Goal: Navigation & Orientation: Find specific page/section

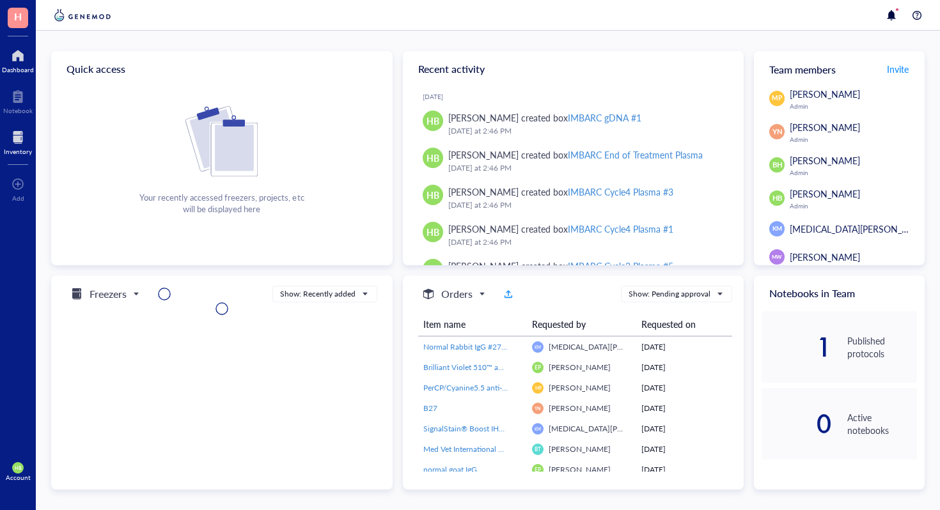
click at [28, 138] on div at bounding box center [18, 137] width 28 height 20
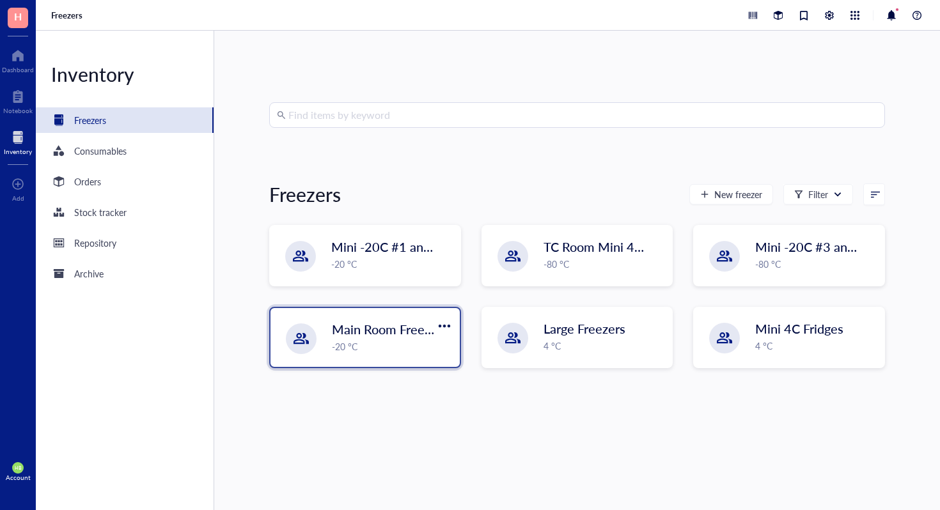
click at [366, 347] on div "-20 °C" at bounding box center [392, 347] width 120 height 14
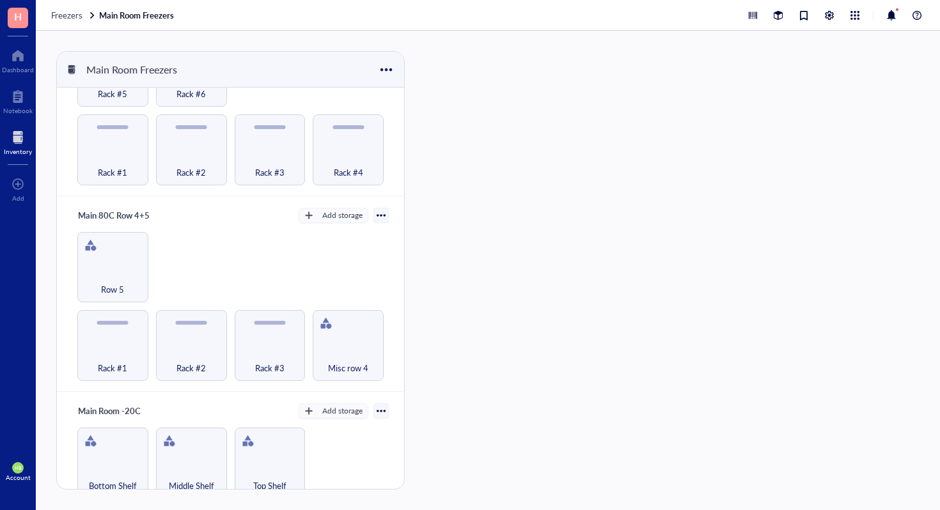
scroll to position [691, 0]
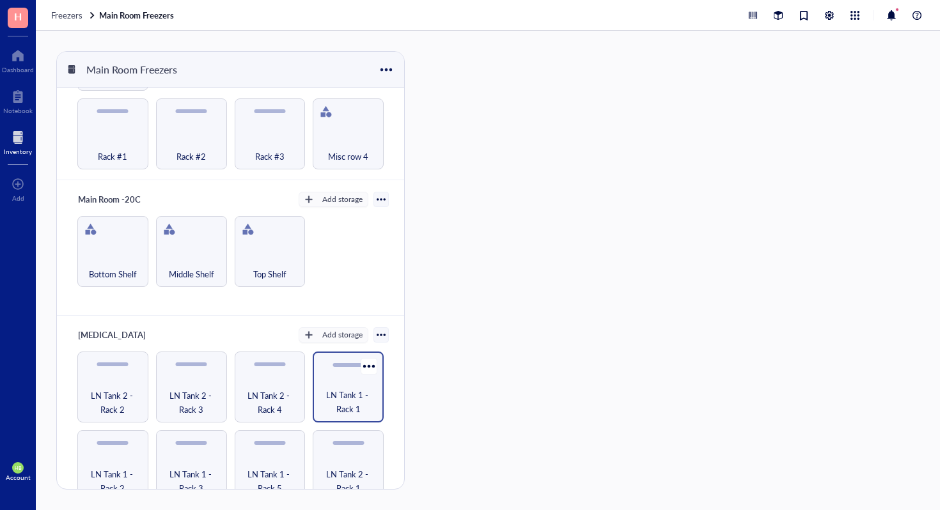
click at [337, 370] on div "LN Tank 1 - Rack 1" at bounding box center [348, 387] width 71 height 71
